Goal: Task Accomplishment & Management: Complete application form

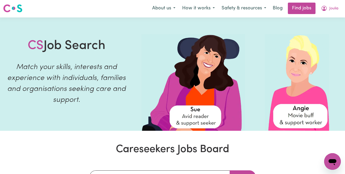
scroll to position [2, 0]
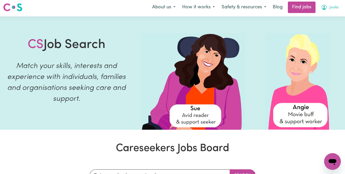
click at [337, 8] on span "Joulia" at bounding box center [334, 8] width 9 height 6
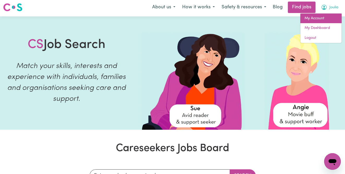
click at [327, 17] on link "My Account" at bounding box center [321, 19] width 41 height 10
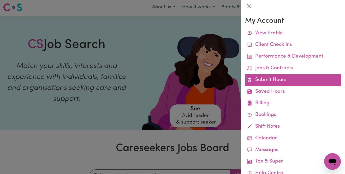
click at [283, 78] on link "Submit Hours" at bounding box center [293, 80] width 96 height 12
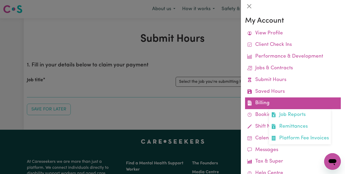
click at [272, 102] on link "Billing Job Reports Remittances Platform Fee Invoices" at bounding box center [293, 104] width 96 height 12
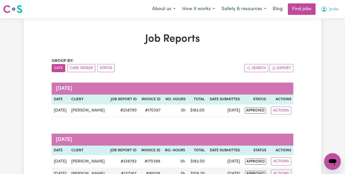
click at [337, 10] on span "Joulia" at bounding box center [334, 10] width 9 height 6
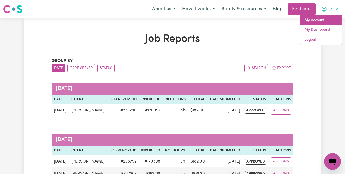
click at [333, 20] on link "My Account" at bounding box center [321, 20] width 41 height 10
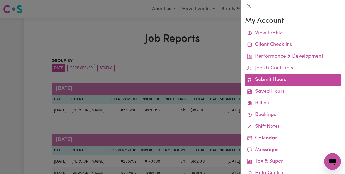
click at [300, 78] on link "Submit Hours" at bounding box center [293, 80] width 96 height 12
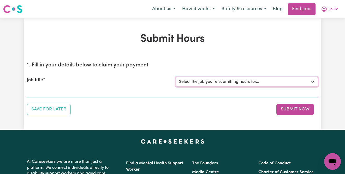
click at [255, 80] on select "Select the job you're submitting hours for... [[PERSON_NAME]] [DEMOGRAPHIC_DATA…" at bounding box center [247, 82] width 143 height 10
select select "13327"
click at [176, 77] on select "Select the job you're submitting hours for... [[PERSON_NAME]] [DEMOGRAPHIC_DATA…" at bounding box center [247, 82] width 143 height 10
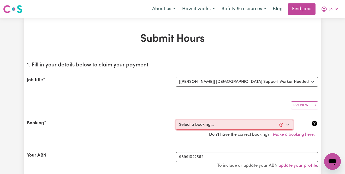
click at [288, 125] on select "Select a booking... [DATE] 08:00am to 11:00am (RECURRING) [DATE] 08:00am to 11:…" at bounding box center [235, 125] width 118 height 10
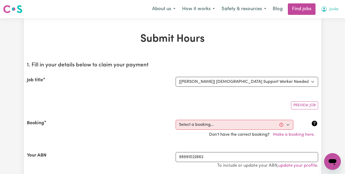
click at [339, 7] on button "Joulia" at bounding box center [330, 9] width 24 height 11
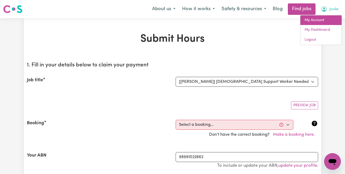
click at [331, 20] on link "My Account" at bounding box center [321, 20] width 41 height 10
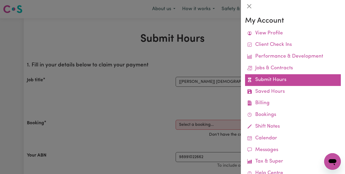
click at [286, 81] on link "Submit Hours" at bounding box center [293, 80] width 96 height 12
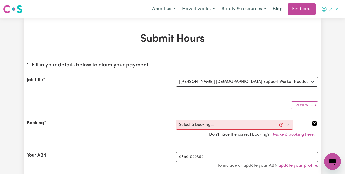
click at [334, 7] on span "Joulia" at bounding box center [334, 10] width 9 height 6
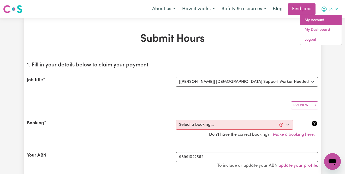
click at [330, 21] on link "My Account" at bounding box center [321, 20] width 41 height 10
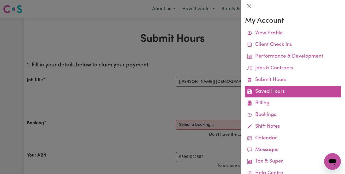
click at [297, 86] on link "Saved Hours" at bounding box center [293, 92] width 96 height 12
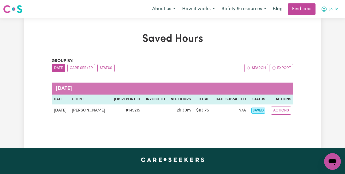
click at [332, 7] on span "Joulia" at bounding box center [334, 10] width 9 height 6
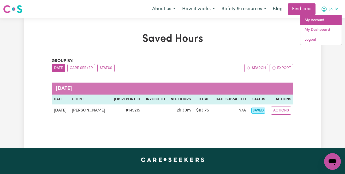
click at [329, 18] on link "My Account" at bounding box center [321, 20] width 41 height 10
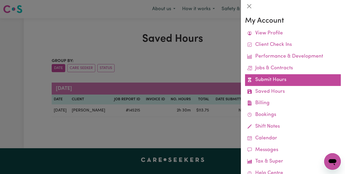
click at [311, 74] on link "Submit Hours" at bounding box center [293, 80] width 96 height 12
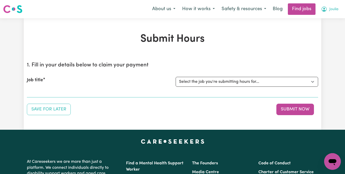
click at [337, 9] on button "Joulia" at bounding box center [330, 9] width 24 height 11
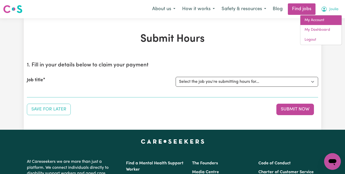
click at [327, 20] on link "My Account" at bounding box center [321, 20] width 41 height 10
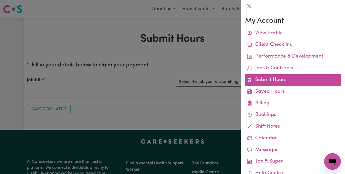
click at [289, 83] on link "Submit Hours" at bounding box center [293, 80] width 96 height 12
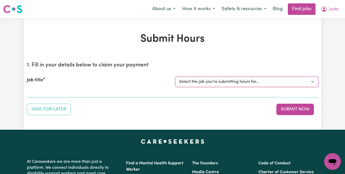
click at [311, 80] on select "Select the job you're submitting hours for... [[PERSON_NAME]] [DEMOGRAPHIC_DATA…" at bounding box center [247, 82] width 143 height 10
select select "13327"
click at [176, 77] on select "Select the job you're submitting hours for... [[PERSON_NAME]] [DEMOGRAPHIC_DATA…" at bounding box center [247, 82] width 143 height 10
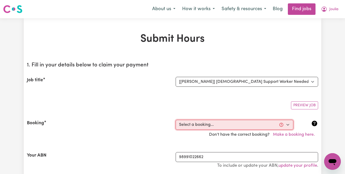
click at [288, 125] on select "Select a booking... [DATE] 08:00am to 11:00am (RECURRING) [DATE] 08:00am to 11:…" at bounding box center [235, 125] width 118 height 10
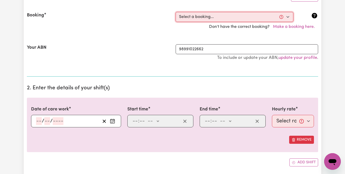
scroll to position [109, 0]
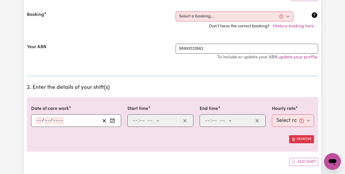
click at [40, 120] on input "number" at bounding box center [39, 121] width 6 height 8
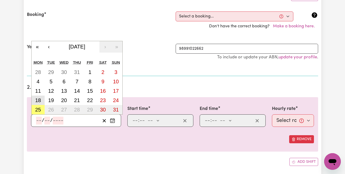
click at [38, 98] on abbr "18" at bounding box center [38, 101] width 6 height 6
type input "[DATE]"
type input "18"
type input "8"
type input "2025"
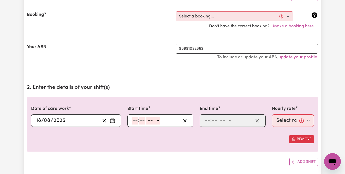
click at [137, 122] on input "number" at bounding box center [135, 121] width 6 height 8
type input "8"
type input "00"
click at [158, 120] on select "-- am pm" at bounding box center [153, 121] width 14 height 8
select select "am"
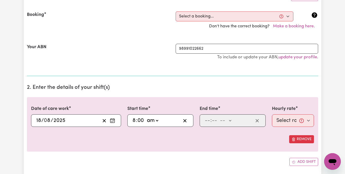
click at [146, 117] on select "-- am pm" at bounding box center [153, 121] width 14 height 8
type input "08:00"
type input "0"
click at [210, 120] on input "number" at bounding box center [208, 121] width 6 height 8
type input "1"
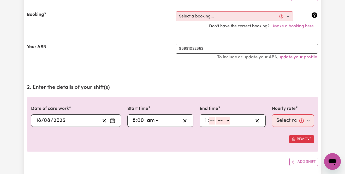
click at [214, 120] on input "number" at bounding box center [212, 121] width 6 height 8
type input "00"
click at [229, 122] on select "-- am pm" at bounding box center [225, 121] width 14 height 8
select select "pm"
click at [218, 117] on select "-- am pm" at bounding box center [225, 121] width 14 height 8
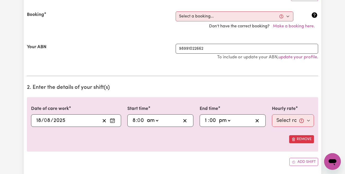
type input "13:00"
type input "0"
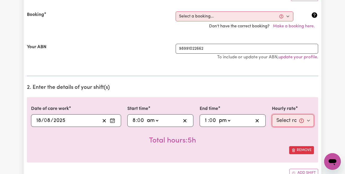
click at [309, 120] on select "Select rate... $40.00 (Weekday)" at bounding box center [293, 121] width 42 height 13
select select "40-Weekday"
click at [272, 115] on select "Select rate... $40.00 (Weekday)" at bounding box center [293, 121] width 42 height 13
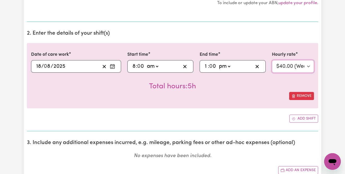
scroll to position [162, 0]
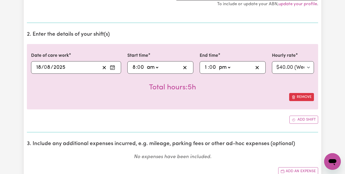
click at [113, 66] on icon "Enter the date of care work" at bounding box center [112, 67] width 5 height 5
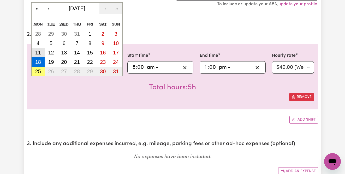
click at [38, 51] on abbr "11" at bounding box center [38, 53] width 6 height 6
type input "[DATE]"
type input "11"
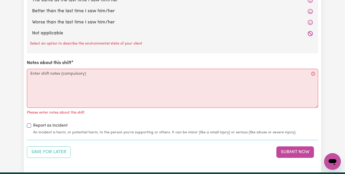
scroll to position [609, 0]
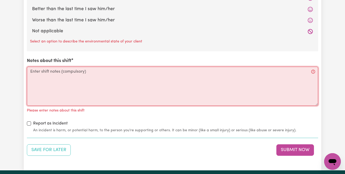
click at [111, 78] on textarea "Notes about this shift" at bounding box center [173, 86] width 292 height 39
paste textarea "[DATE] 0800 entry via lock box Make bed Self medication by [PERSON_NAME]; empty…"
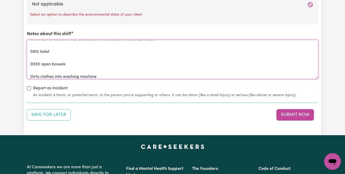
scroll to position [79, 0]
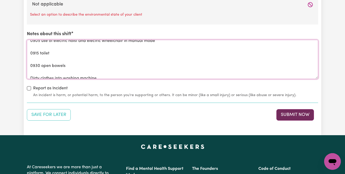
type textarea "[DATE] 0800 entry via lock box Make bed Self medication by [PERSON_NAME]; empty…"
click at [285, 113] on button "Submit Now" at bounding box center [296, 114] width 38 height 11
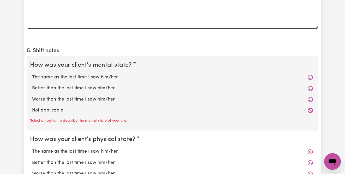
scroll to position [382, 0]
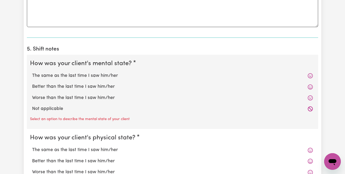
click at [108, 96] on label "Worse than the last time I saw him/her" at bounding box center [172, 98] width 281 height 7
click at [32, 95] on input "Worse than the last time I saw him/her" at bounding box center [32, 95] width 0 height 0
radio input "true"
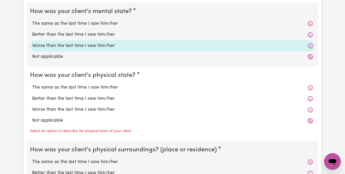
scroll to position [435, 0]
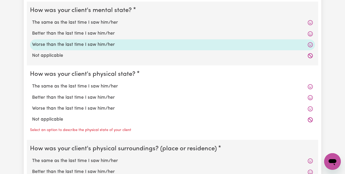
click at [104, 109] on label "Worse than the last time I saw him/her" at bounding box center [172, 109] width 281 height 7
click at [32, 106] on input "Worse than the last time I saw him/her" at bounding box center [32, 105] width 0 height 0
radio input "true"
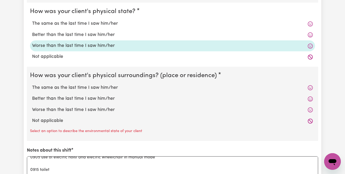
scroll to position [505, 0]
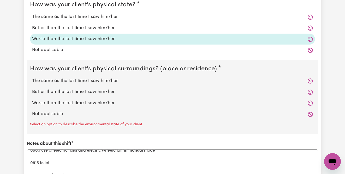
click at [97, 80] on label "The same as the last time I saw him/her" at bounding box center [172, 81] width 281 height 7
click at [32, 78] on input "The same as the last time I saw him/her" at bounding box center [32, 78] width 0 height 0
radio input "true"
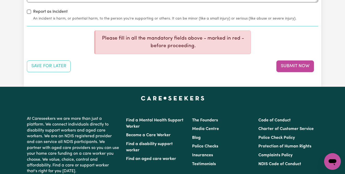
scroll to position [680, 0]
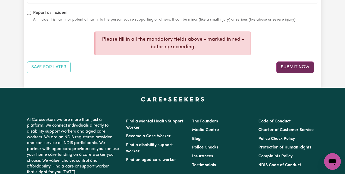
click at [291, 67] on button "Submit Now" at bounding box center [296, 67] width 38 height 11
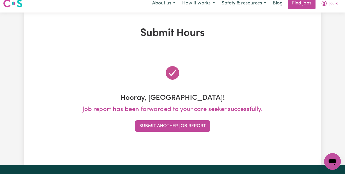
scroll to position [0, 0]
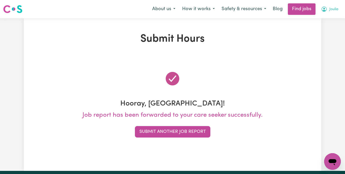
click at [333, 9] on span "Joulia" at bounding box center [334, 10] width 9 height 6
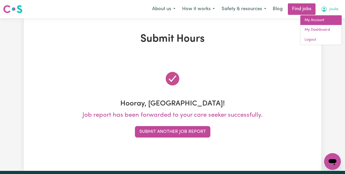
click at [327, 19] on link "My Account" at bounding box center [321, 20] width 41 height 10
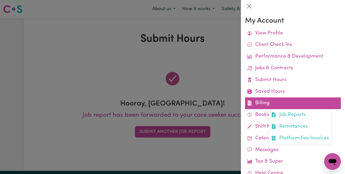
click at [269, 104] on link "Billing Job Reports Remittances Platform Fee Invoices" at bounding box center [293, 104] width 96 height 12
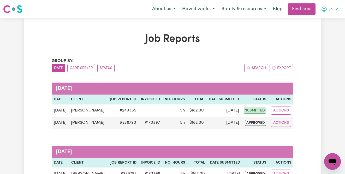
click at [335, 10] on span "Joulia" at bounding box center [334, 10] width 9 height 6
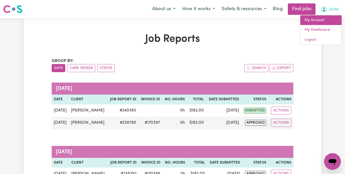
click at [329, 20] on link "My Account" at bounding box center [321, 20] width 41 height 10
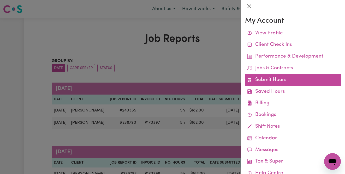
click at [296, 81] on link "Submit Hours" at bounding box center [293, 80] width 96 height 12
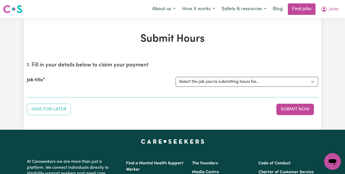
scroll to position [1, 0]
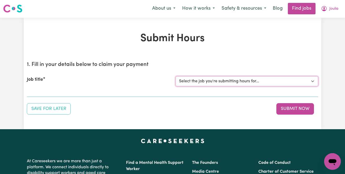
click at [235, 81] on select "Select the job you're submitting hours for... [[PERSON_NAME]] [DEMOGRAPHIC_DATA…" at bounding box center [247, 82] width 143 height 10
select select "13327"
click at [176, 77] on select "Select the job you're submitting hours for... [[PERSON_NAME]] [DEMOGRAPHIC_DATA…" at bounding box center [247, 82] width 143 height 10
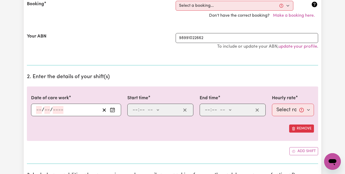
scroll to position [126, 0]
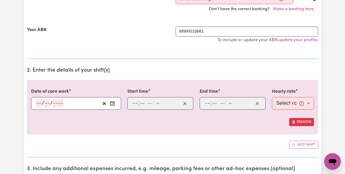
click at [114, 104] on icon "Enter the date of care work" at bounding box center [112, 103] width 5 height 5
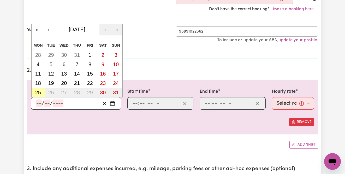
click at [40, 94] on abbr "25" at bounding box center [38, 93] width 6 height 6
type input "[DATE]"
type input "25"
type input "8"
type input "2025"
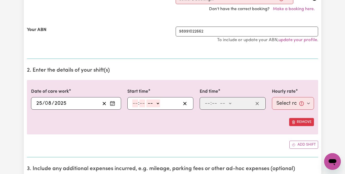
click at [138, 103] on input "number" at bounding box center [135, 104] width 6 height 8
type input "12"
type input "8"
click at [136, 103] on input "12" at bounding box center [134, 104] width 5 height 8
click at [135, 101] on input "12" at bounding box center [134, 104] width 5 height 8
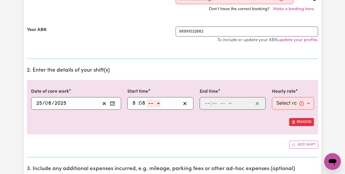
type input "8"
type input "00"
click at [158, 103] on select "-- am pm" at bounding box center [153, 104] width 14 height 8
select select "am"
click at [146, 100] on select "-- am pm" at bounding box center [153, 104] width 14 height 8
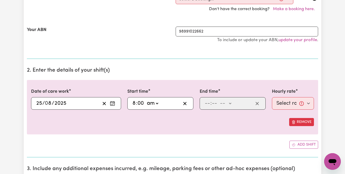
type input "08:00"
type input "0"
click at [213, 105] on input "number" at bounding box center [215, 104] width 6 height 8
click at [209, 104] on input "number" at bounding box center [208, 104] width 6 height 8
click at [209, 104] on input "10" at bounding box center [207, 104] width 5 height 8
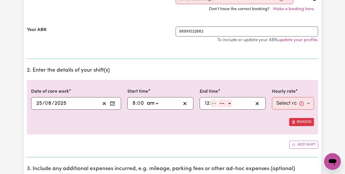
click at [206, 104] on input "12" at bounding box center [207, 104] width 5 height 8
type input "1"
click at [228, 103] on select "-- am pm" at bounding box center [224, 104] width 14 height 8
select select "pm"
click at [217, 100] on select "-- am pm" at bounding box center [224, 104] width 14 height 8
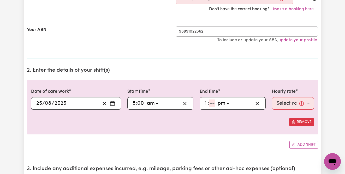
click at [210, 102] on input "number" at bounding box center [212, 104] width 6 height 8
type input "13:00"
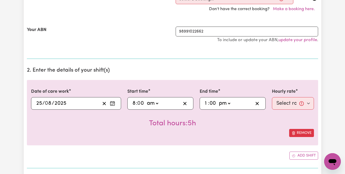
type input "00"
click at [294, 103] on select "Select rate... $40.00 (Weekday)" at bounding box center [293, 103] width 42 height 13
select select "40-Weekday"
click at [272, 97] on select "Select rate... $40.00 (Weekday)" at bounding box center [293, 103] width 42 height 13
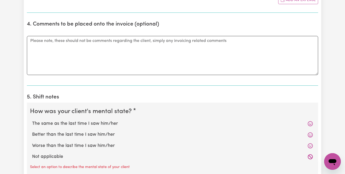
scroll to position [338, 0]
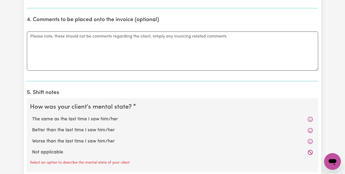
click at [116, 119] on label "The same as the last time I saw him/her" at bounding box center [172, 119] width 281 height 7
click at [32, 116] on input "The same as the last time I saw him/her" at bounding box center [32, 116] width 0 height 0
radio input "true"
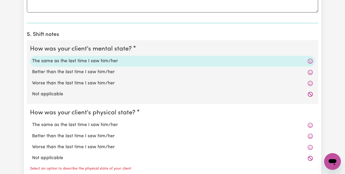
scroll to position [411, 0]
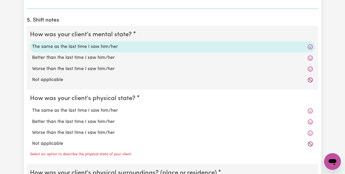
click at [102, 132] on label "Worse than the last time I saw him/her" at bounding box center [172, 133] width 281 height 7
click at [32, 130] on input "Worse than the last time I saw him/her" at bounding box center [32, 130] width 0 height 0
radio input "true"
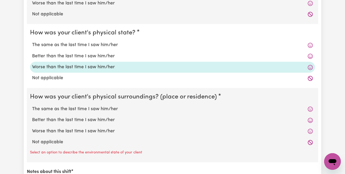
scroll to position [508, 0]
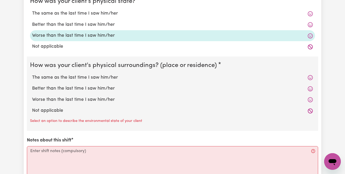
click at [95, 80] on label "The same as the last time I saw him/her" at bounding box center [172, 77] width 281 height 7
click at [32, 74] on input "The same as the last time I saw him/her" at bounding box center [32, 74] width 0 height 0
radio input "true"
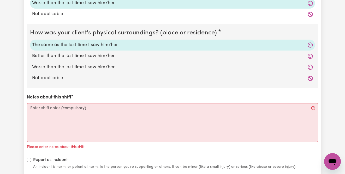
scroll to position [560, 0]
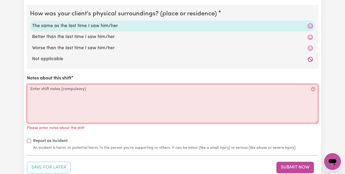
click at [89, 92] on textarea "Notes about this shift" at bounding box center [173, 103] width 292 height 39
paste textarea "[DATE] (No gym for Kirrell [DATE]) 0800 entry via lock box Empty [MEDICAL_DATA]…"
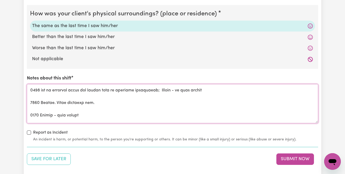
scroll to position [119, 0]
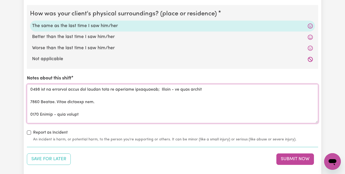
click at [55, 115] on textarea "Notes about this shift" at bounding box center [173, 103] width 292 height 39
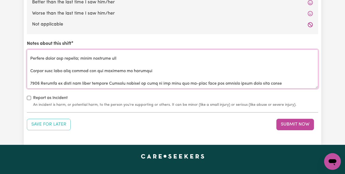
scroll to position [648, 0]
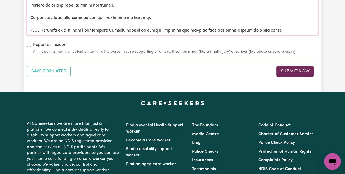
type textarea "[DATE] (No gym for Kirrell [DATE]) 0800 entry via lock box Empty [MEDICAL_DATA]…"
click at [301, 71] on button "Submit Now" at bounding box center [296, 71] width 38 height 11
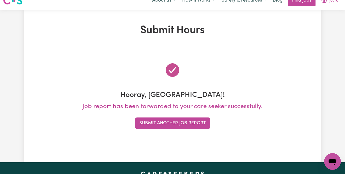
scroll to position [0, 0]
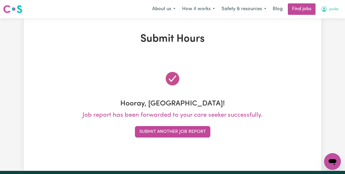
click at [333, 10] on span "Joulia" at bounding box center [334, 10] width 9 height 6
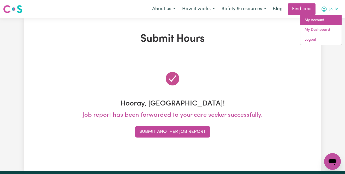
click at [325, 21] on link "My Account" at bounding box center [321, 20] width 41 height 10
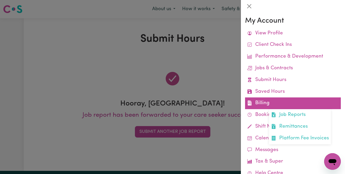
click at [259, 100] on link "Billing Job Reports Remittances Platform Fee Invoices" at bounding box center [293, 104] width 96 height 12
